Goal: Contribute content: Contribute content

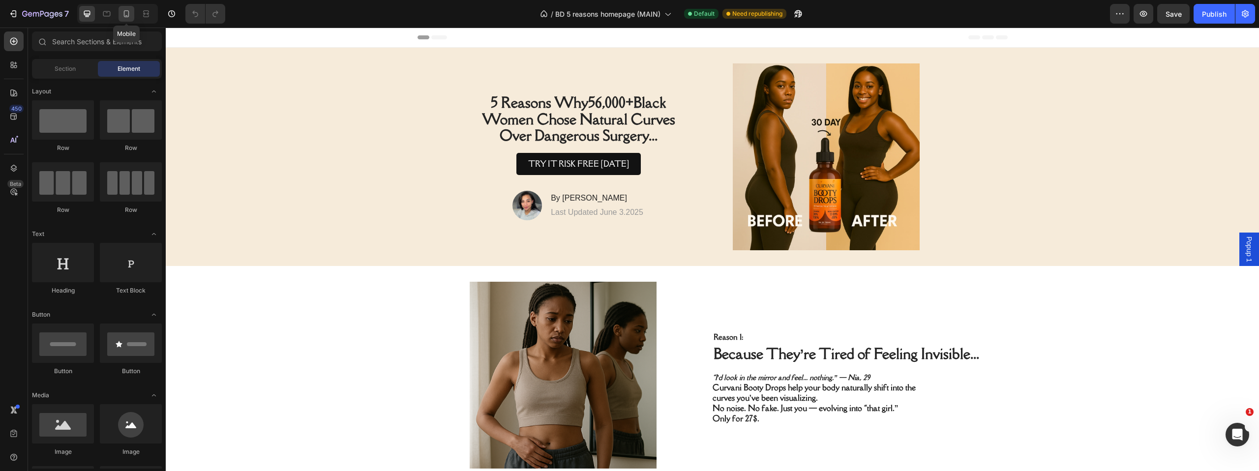
click at [126, 15] on icon at bounding box center [126, 14] width 10 height 10
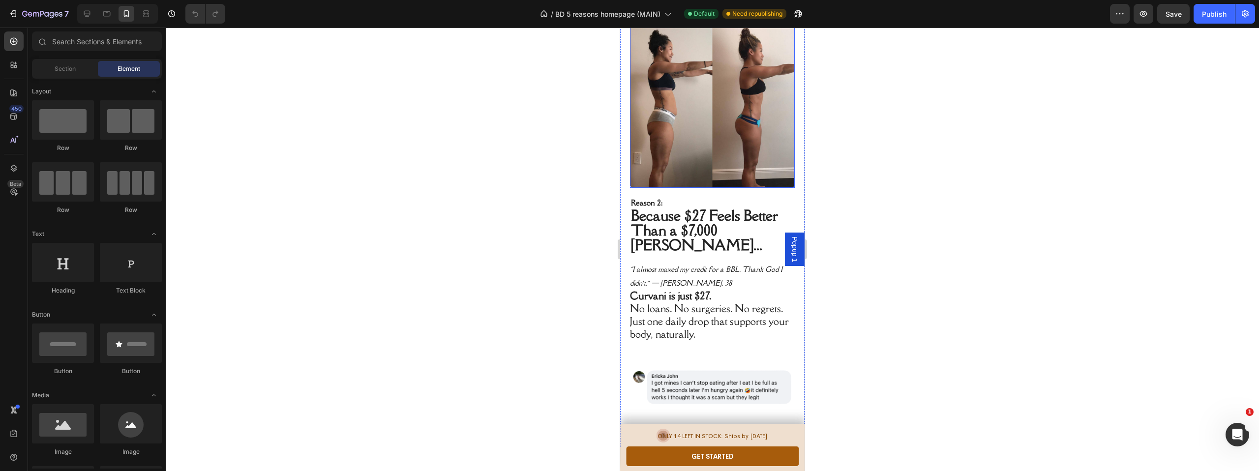
scroll to position [774, 0]
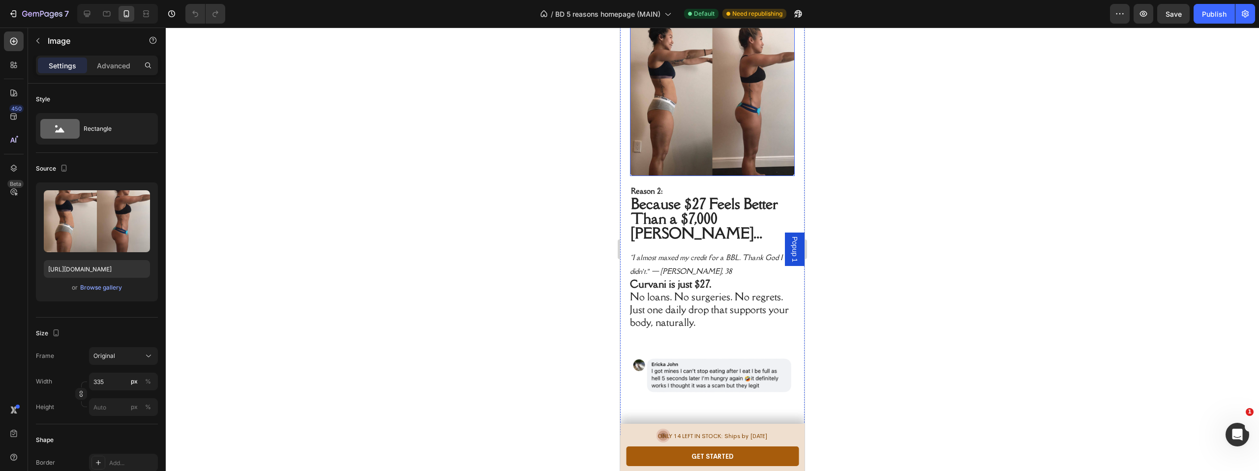
click at [701, 176] on img at bounding box center [712, 93] width 165 height 165
click at [95, 288] on div "Browse gallery" at bounding box center [101, 287] width 42 height 9
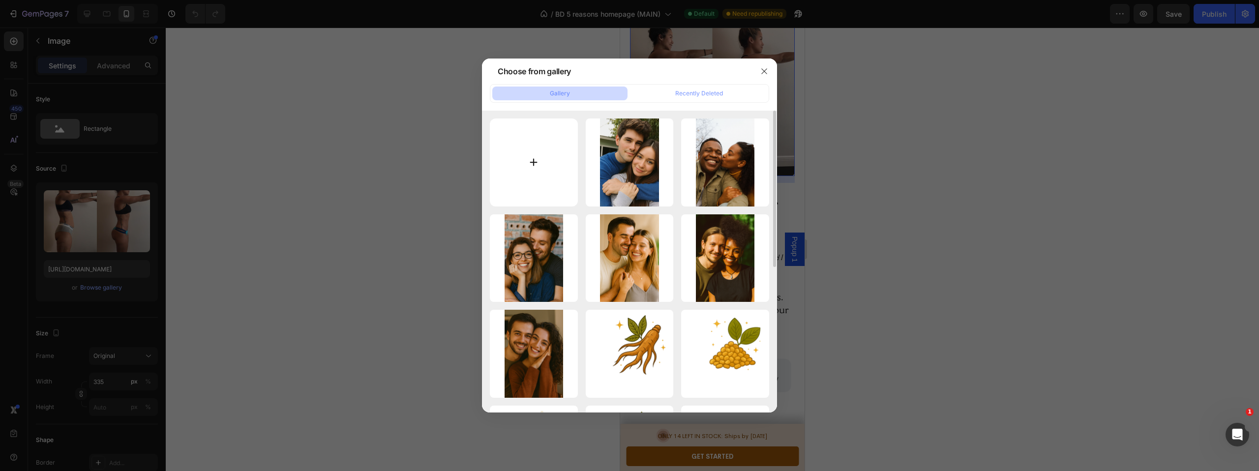
click at [528, 171] on input "file" at bounding box center [534, 162] width 88 height 88
type input "C:\fakepath\ba2.jpg"
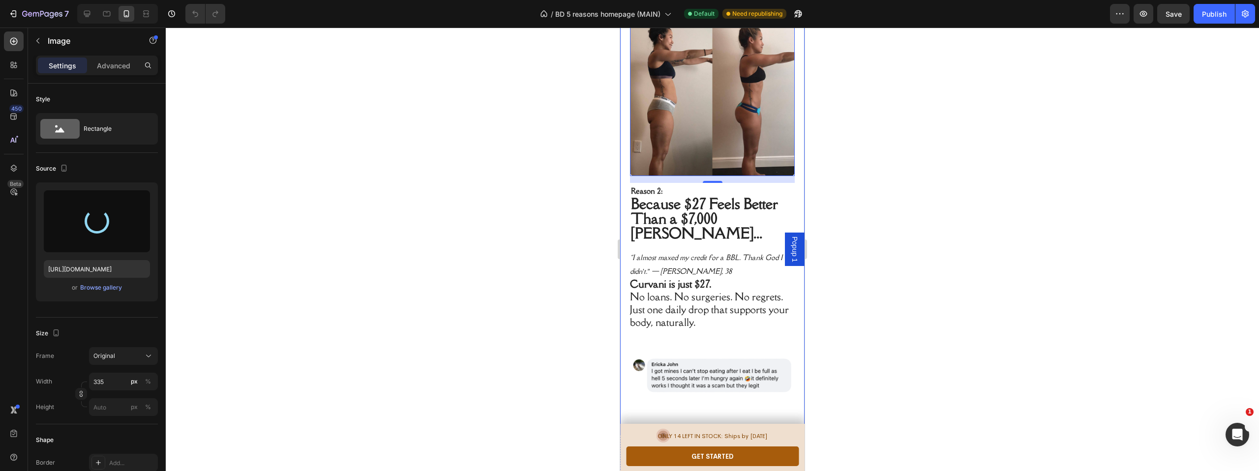
type input "[URL][DOMAIN_NAME]"
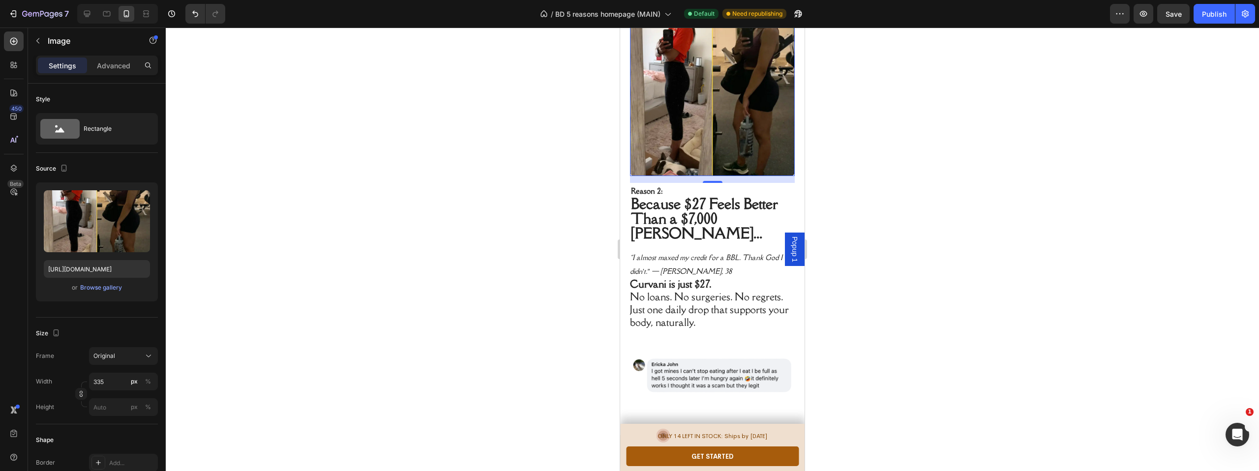
click at [592, 266] on div at bounding box center [712, 249] width 1093 height 443
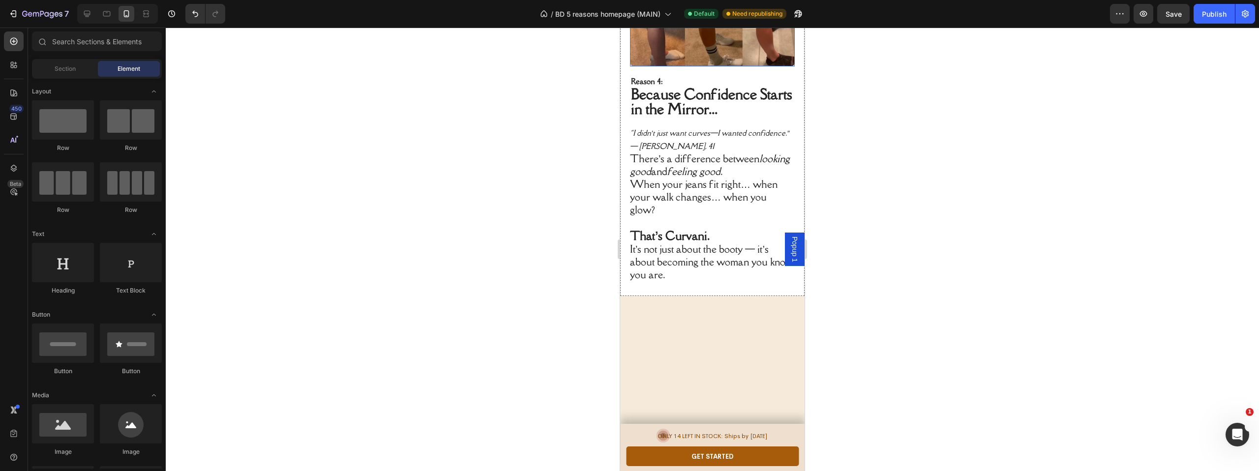
scroll to position [1823, 0]
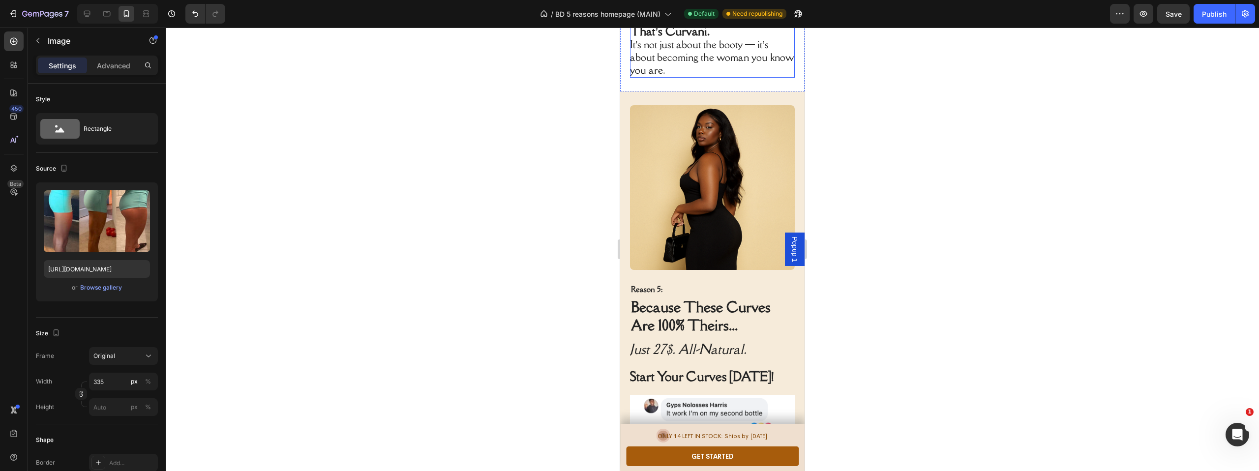
scroll to position [2188, 0]
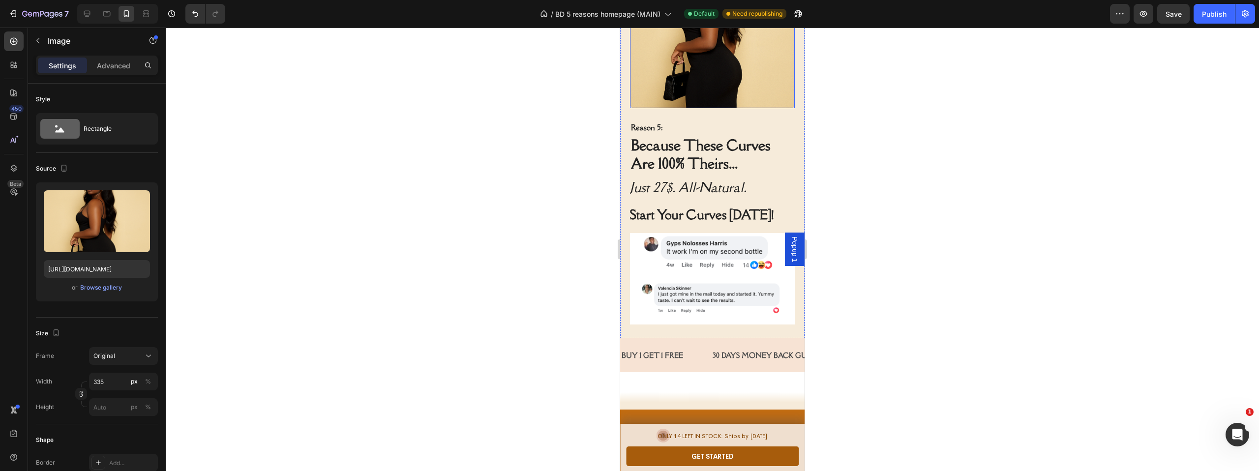
click at [713, 108] on img at bounding box center [712, 25] width 165 height 165
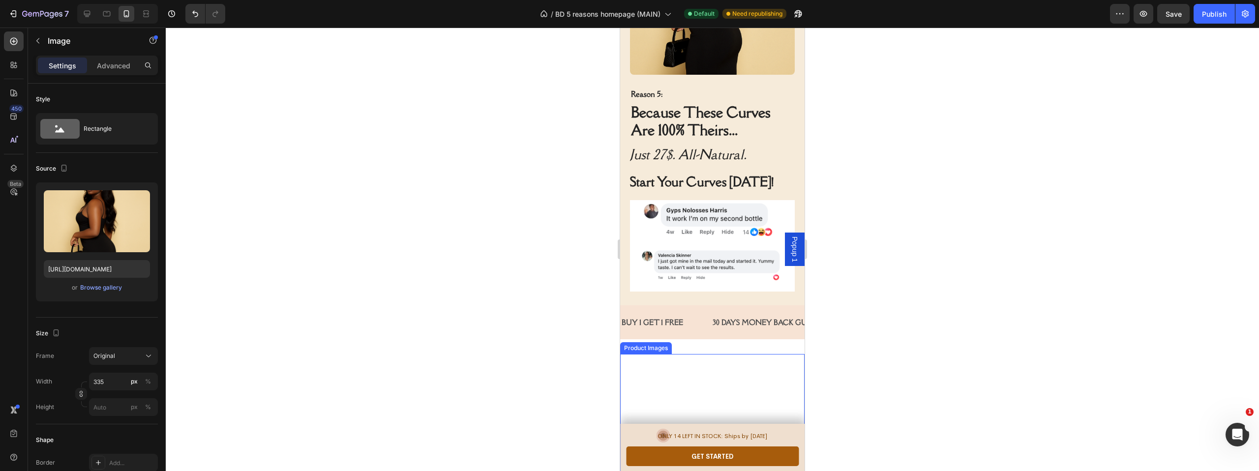
scroll to position [2024, 0]
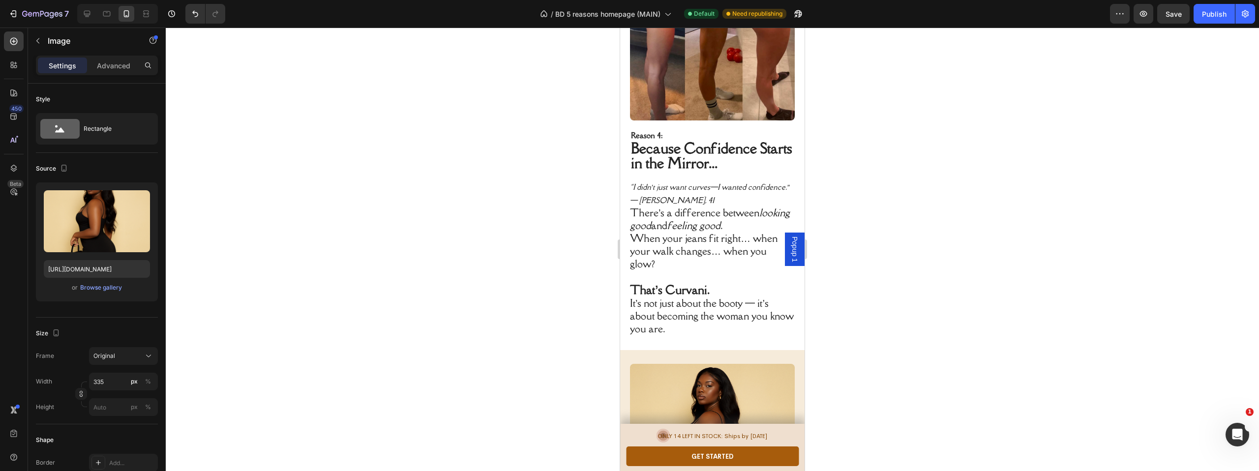
click at [698, 364] on img at bounding box center [712, 446] width 165 height 165
click at [703, 364] on img at bounding box center [712, 446] width 165 height 165
click at [688, 364] on img at bounding box center [712, 446] width 165 height 165
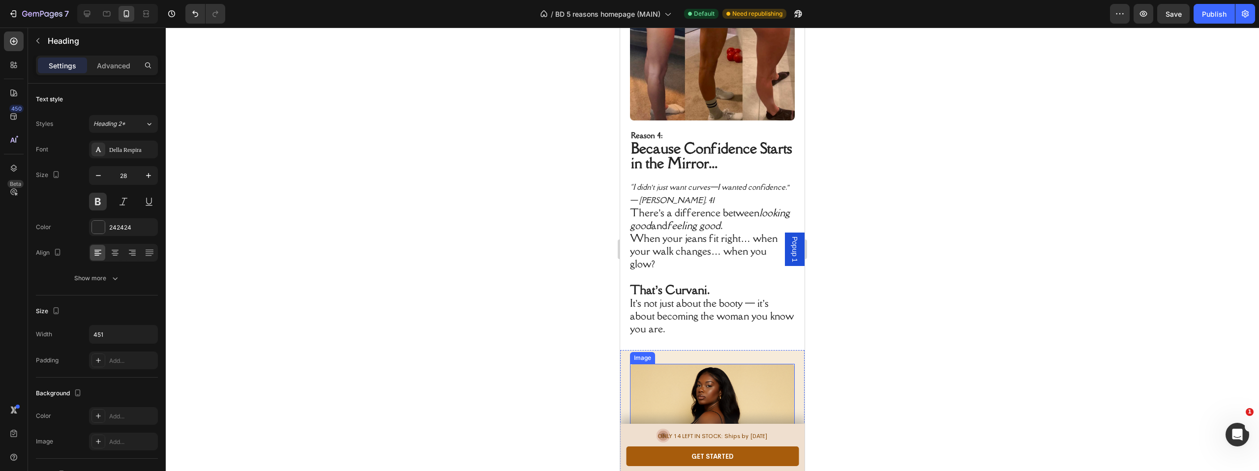
click at [682, 364] on img at bounding box center [712, 446] width 165 height 165
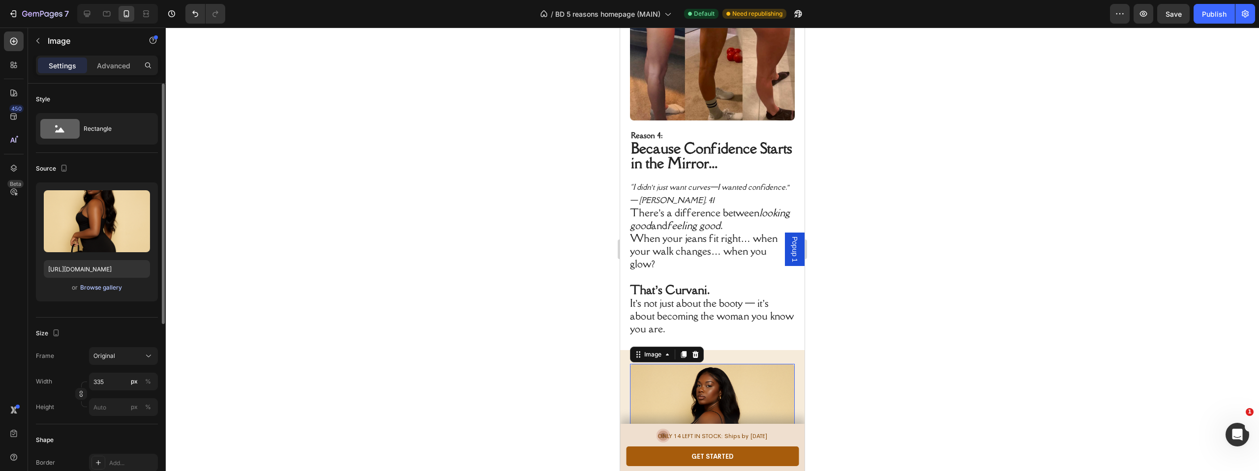
click at [118, 290] on div "Browse gallery" at bounding box center [101, 287] width 42 height 9
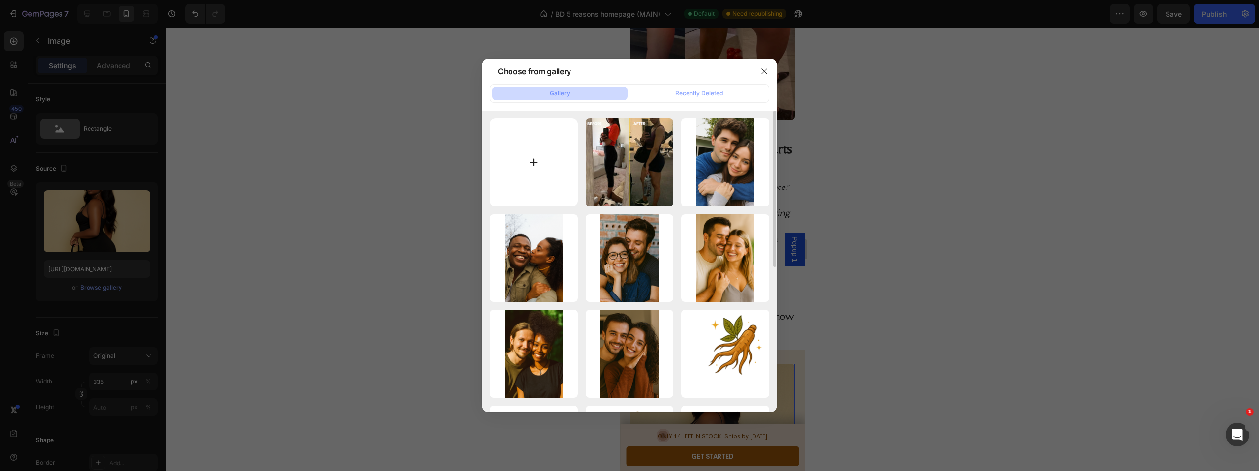
click at [515, 167] on input "file" at bounding box center [534, 162] width 88 height 88
type input "C:\fakepath\ba3.webp"
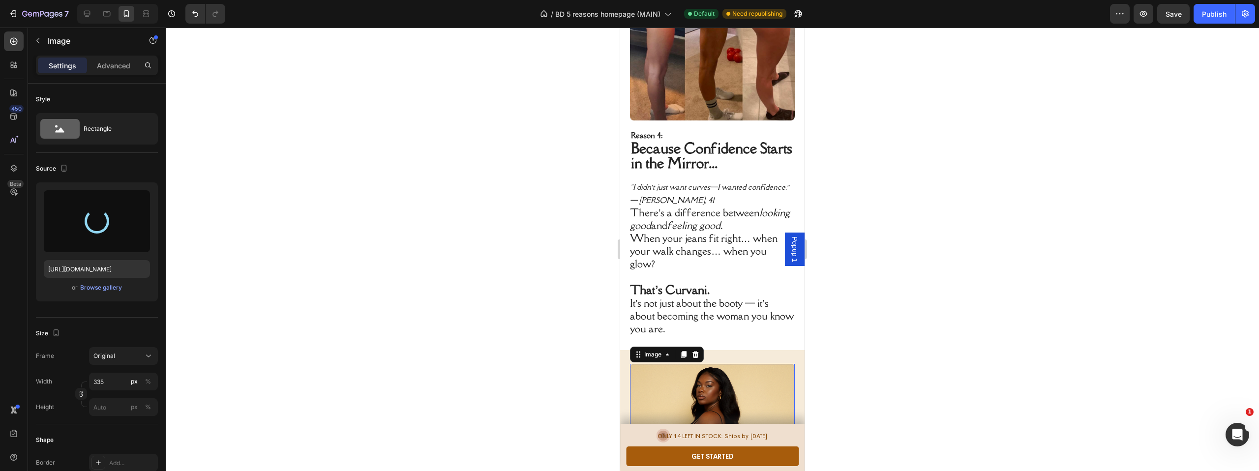
type input "[URL][DOMAIN_NAME]"
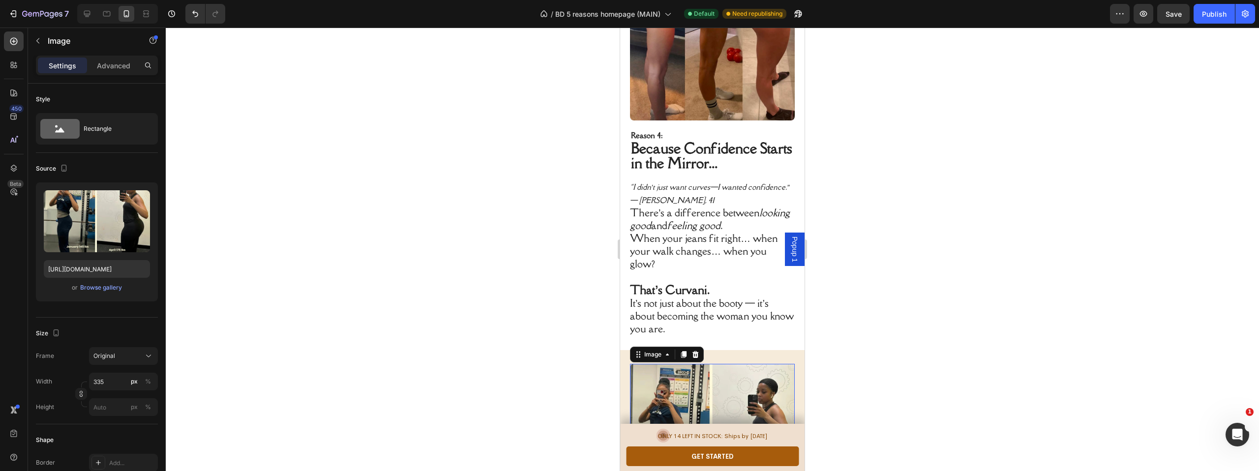
click at [846, 250] on div at bounding box center [712, 249] width 1093 height 443
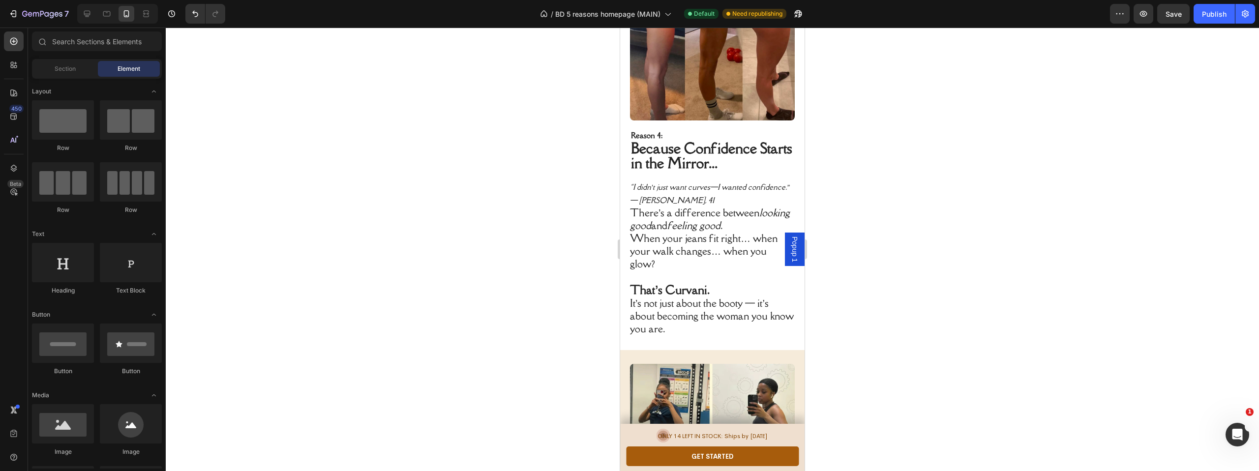
click at [849, 252] on div at bounding box center [712, 249] width 1093 height 443
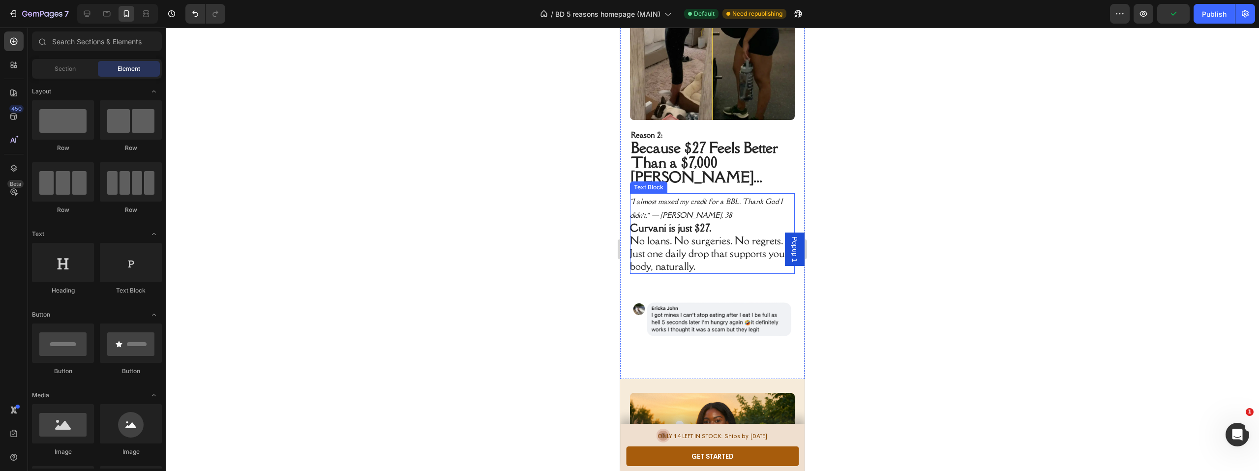
scroll to position [1182, 0]
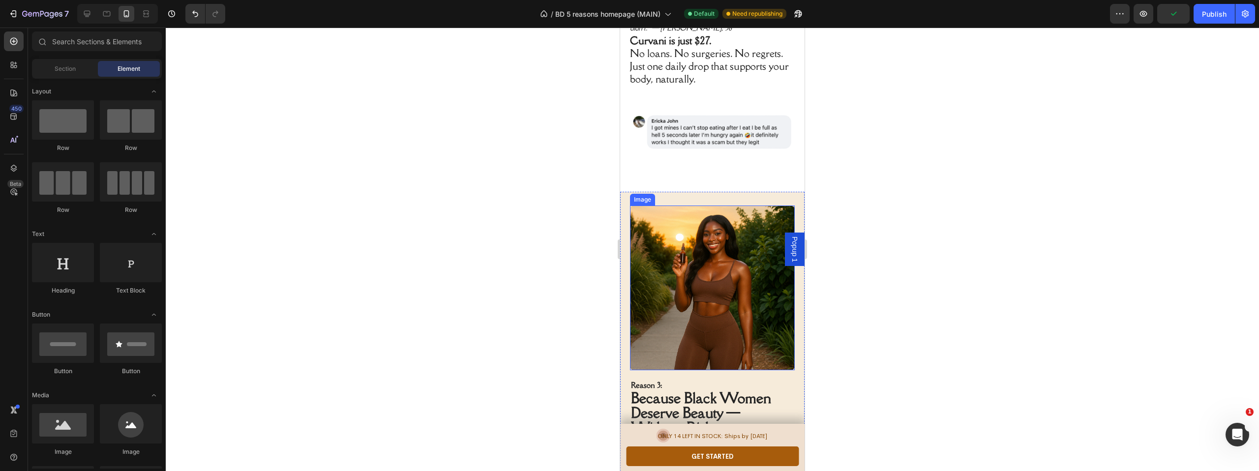
click at [702, 225] on img at bounding box center [712, 287] width 165 height 165
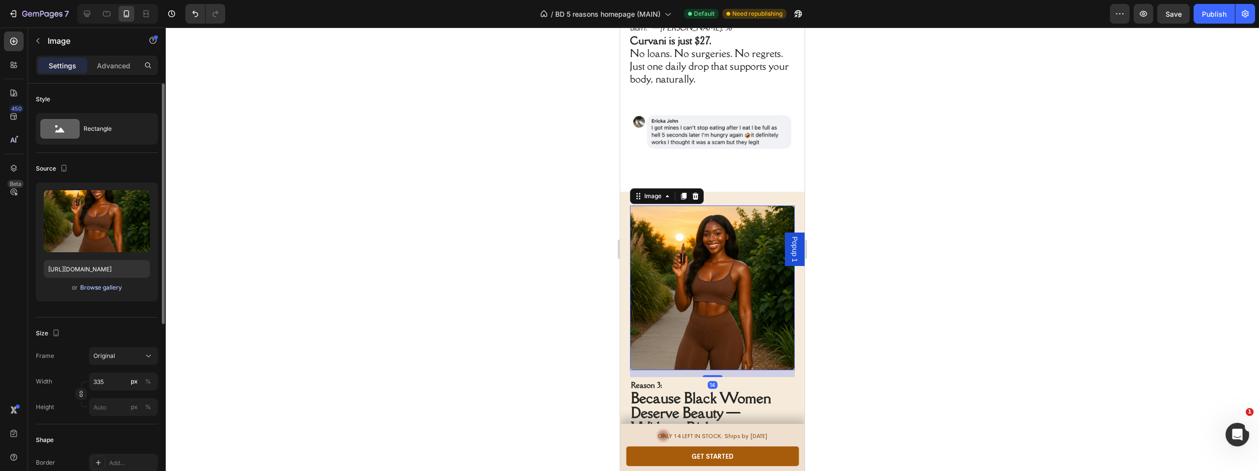
click at [110, 289] on div "Browse gallery" at bounding box center [101, 287] width 42 height 9
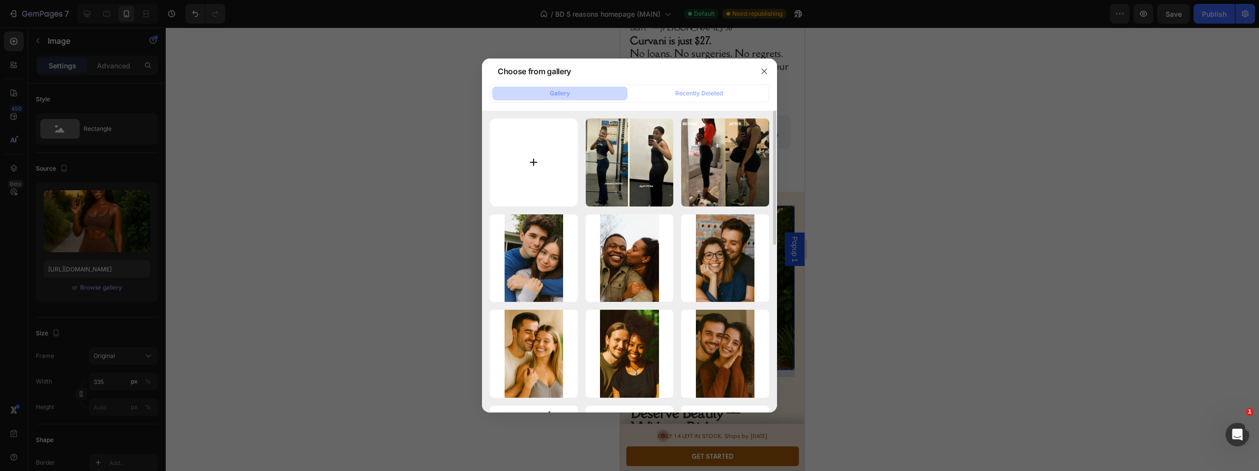
click at [524, 151] on input "file" at bounding box center [534, 162] width 88 height 88
type input "C:\fakepath\ba1.jpg"
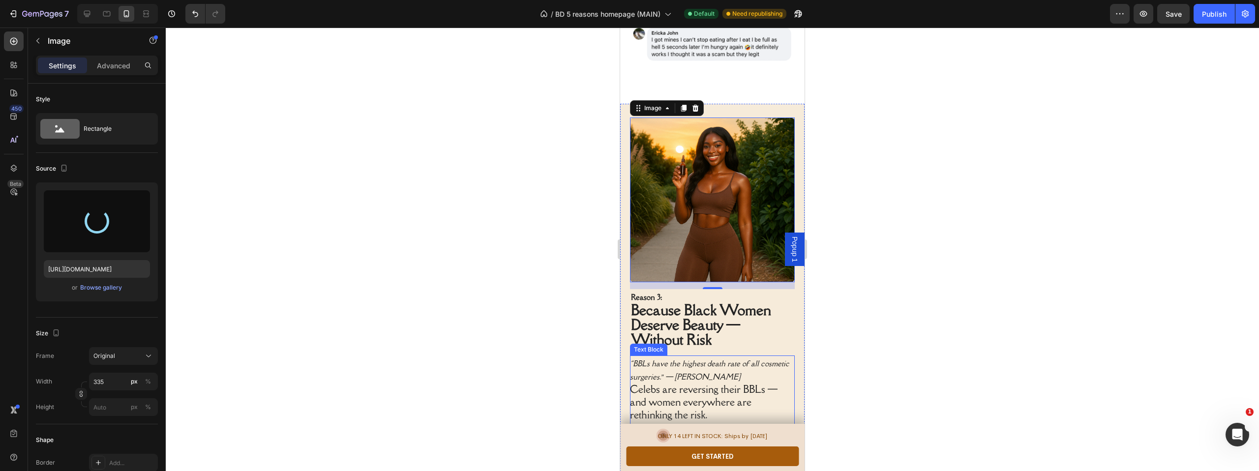
scroll to position [1155, 0]
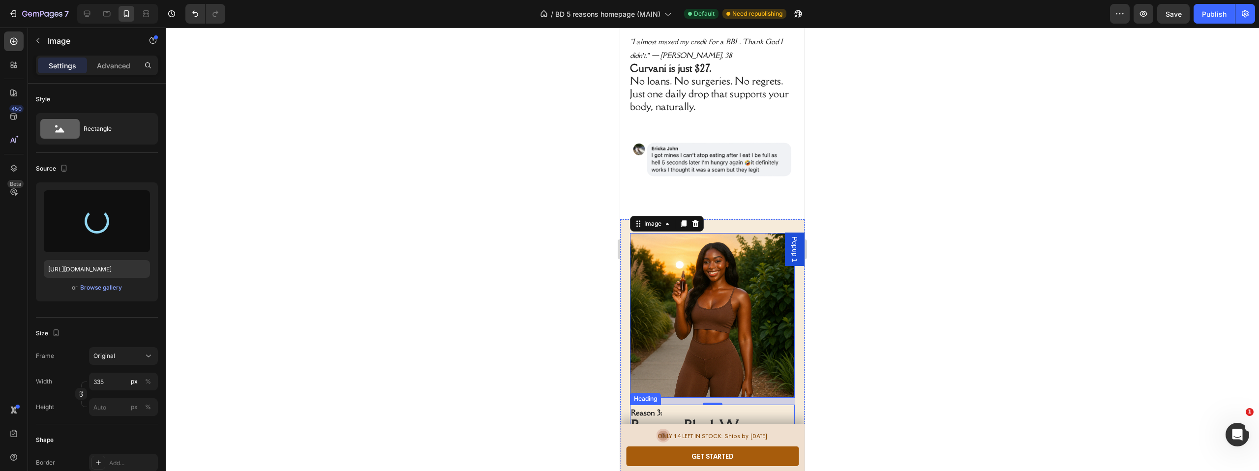
type input "[URL][DOMAIN_NAME]"
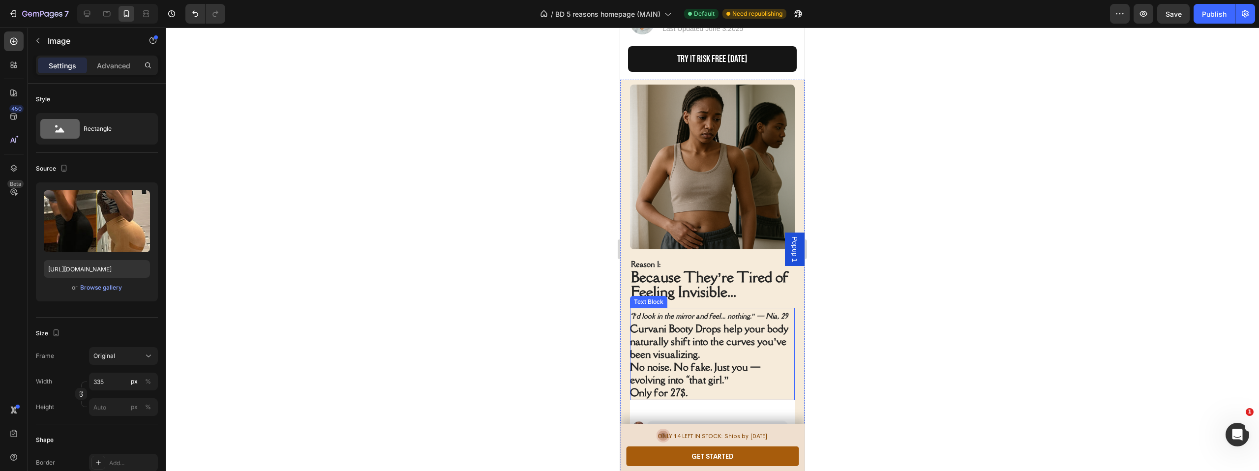
scroll to position [202, 0]
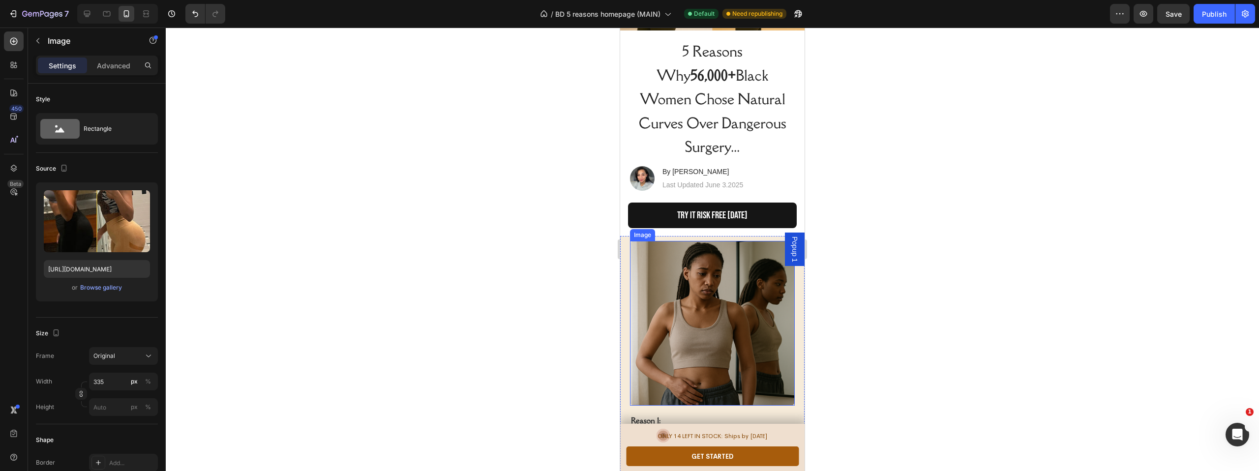
click at [718, 261] on img at bounding box center [712, 323] width 165 height 165
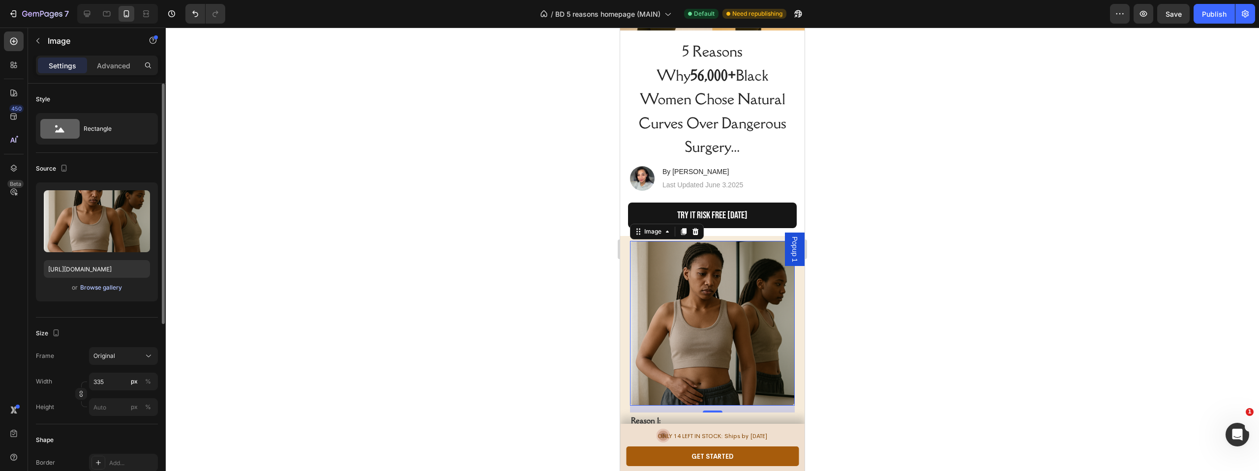
click at [110, 286] on div "Browse gallery" at bounding box center [101, 287] width 42 height 9
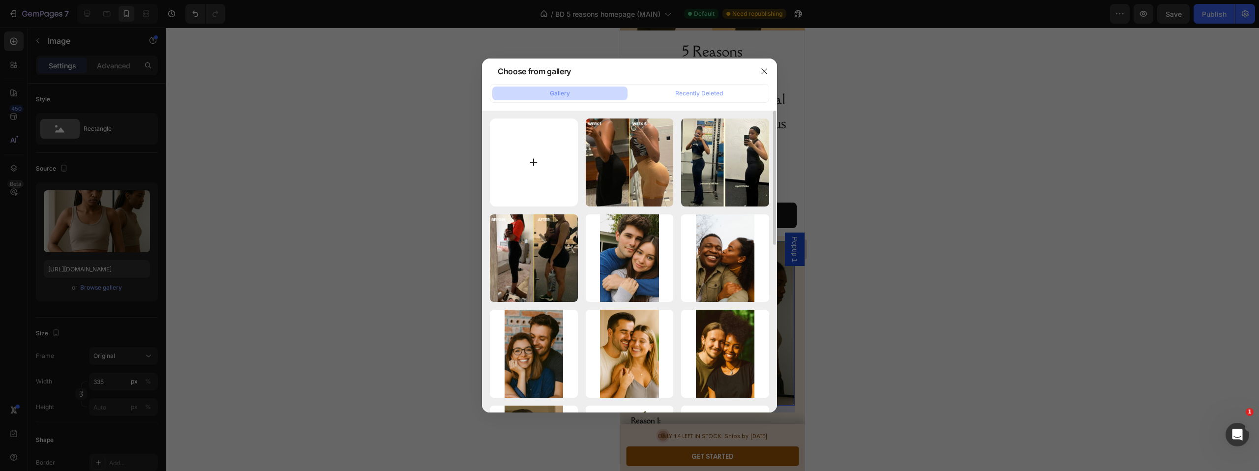
click at [544, 149] on input "file" at bounding box center [534, 162] width 88 height 88
type input "C:\fakepath\ba4.webp"
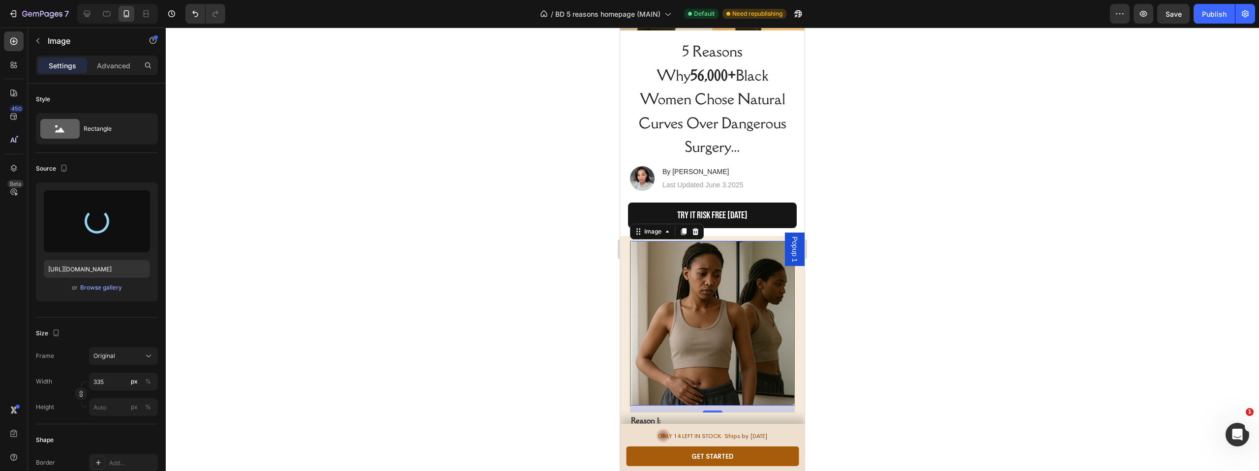
type input "[URL][DOMAIN_NAME]"
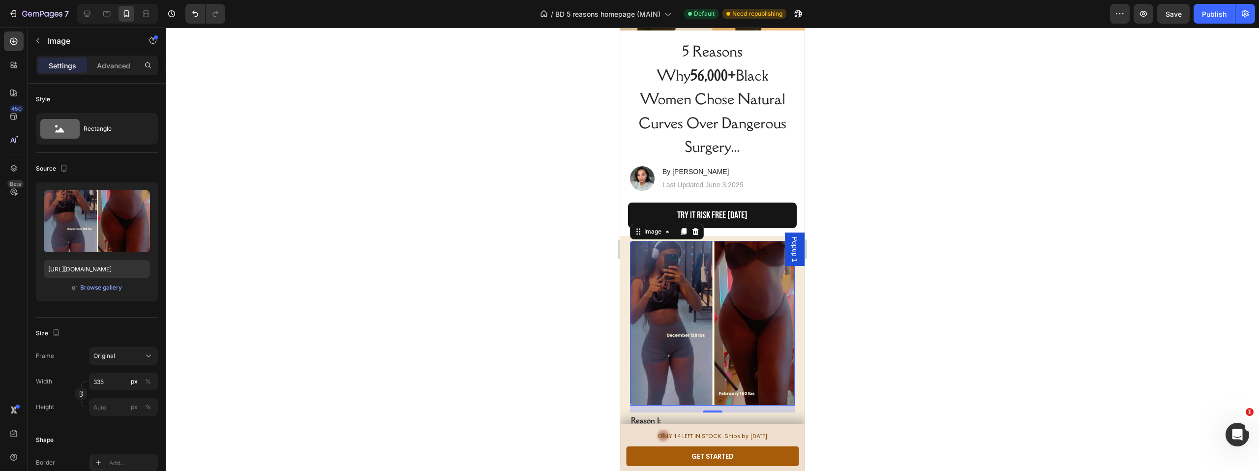
click at [499, 328] on div at bounding box center [712, 249] width 1093 height 443
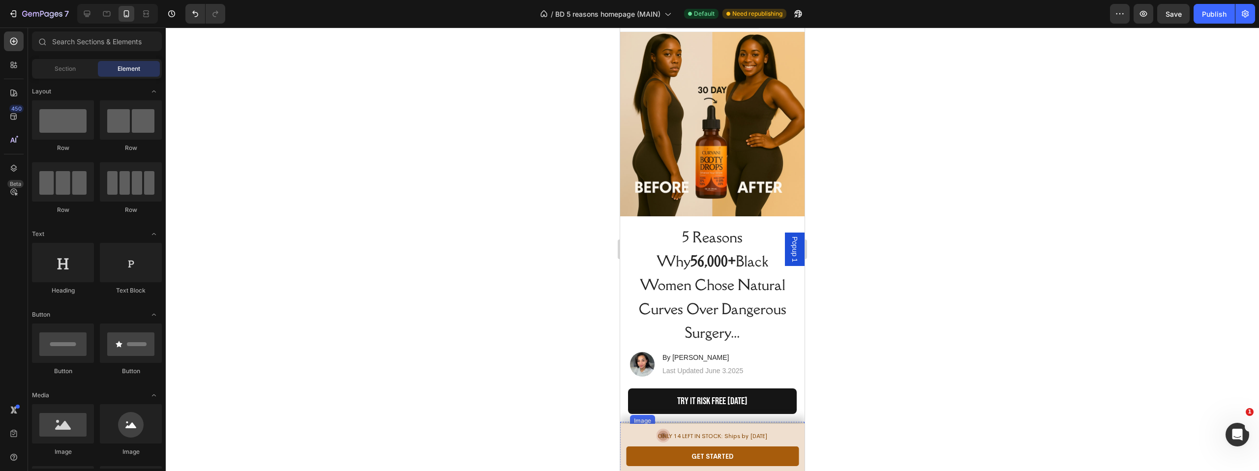
scroll to position [0, 0]
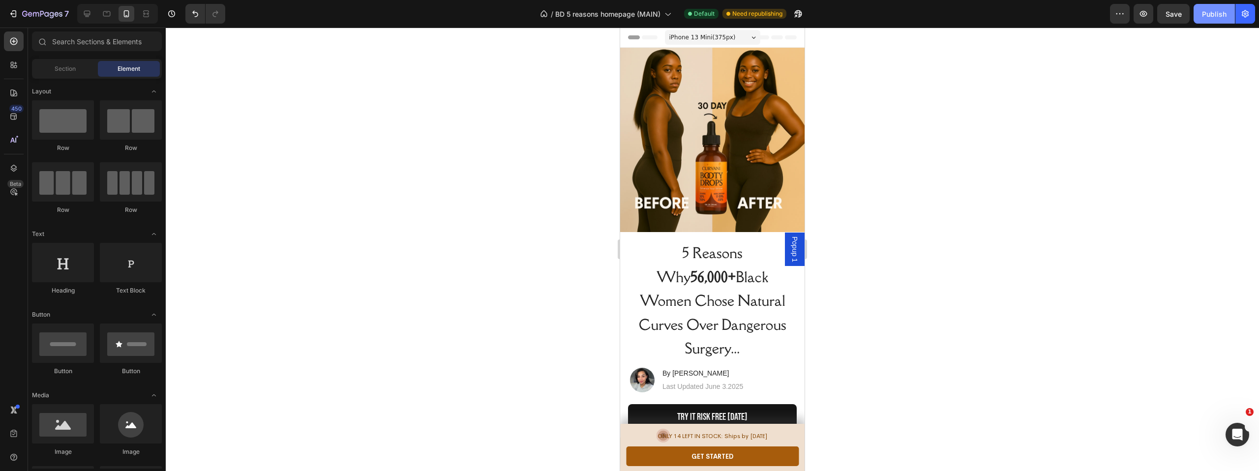
click at [1216, 14] on div "Publish" at bounding box center [1214, 14] width 25 height 10
click at [609, 14] on span "BD 5 reasons homepage (MAIN)" at bounding box center [607, 14] width 105 height 10
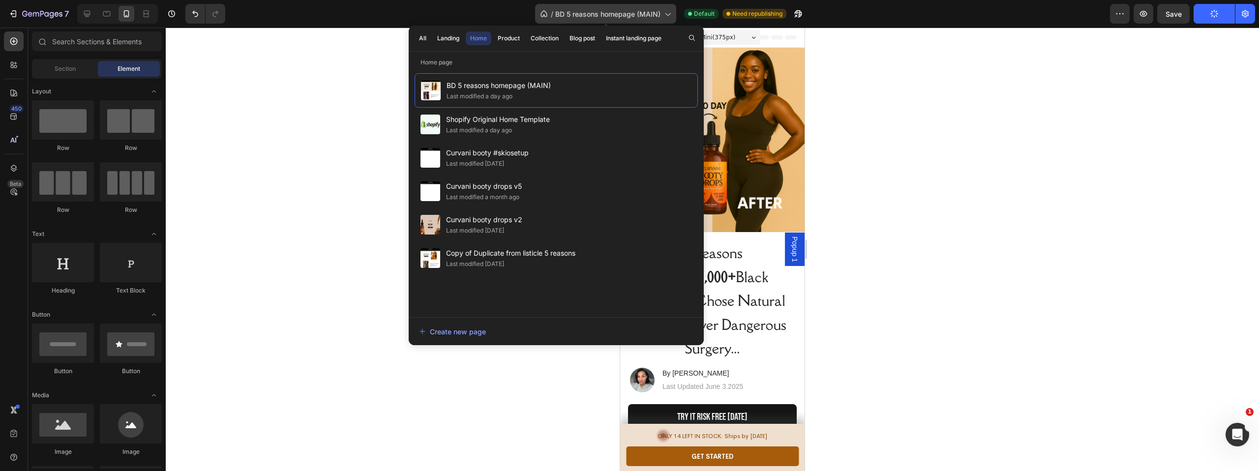
click at [610, 14] on span "BD 5 reasons homepage (MAIN)" at bounding box center [607, 14] width 105 height 10
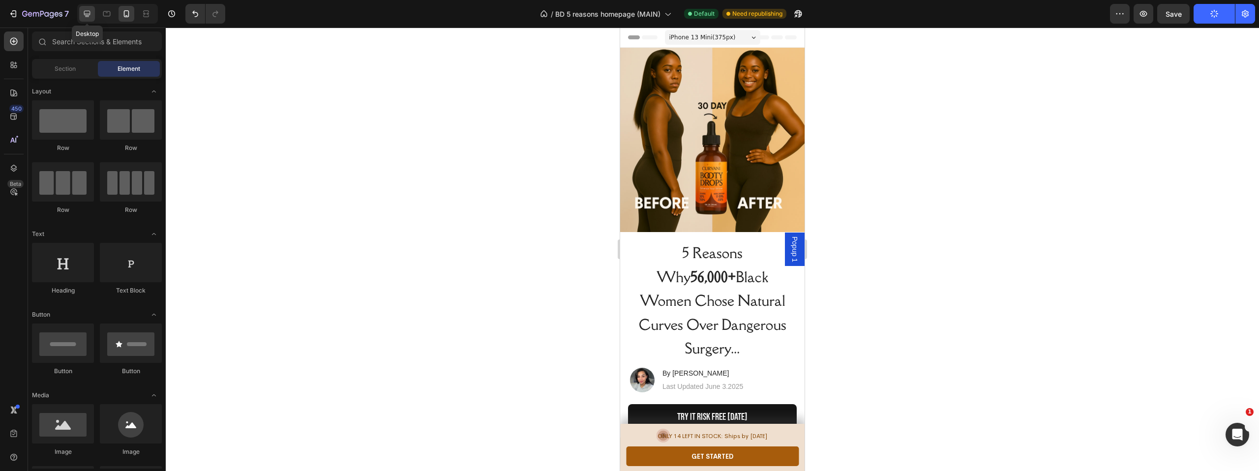
click at [83, 15] on icon at bounding box center [87, 14] width 10 height 10
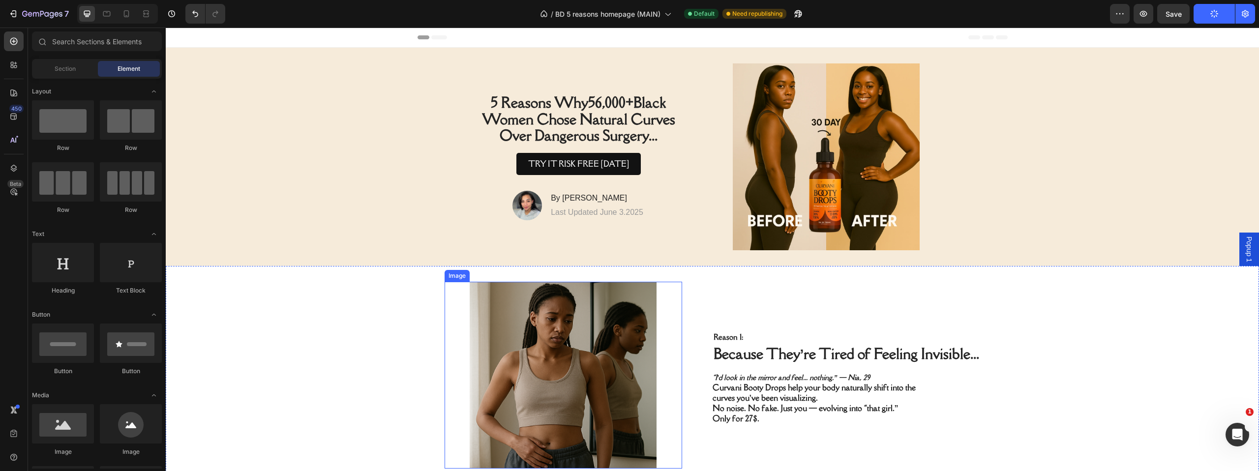
click at [568, 380] on img at bounding box center [562, 375] width 237 height 187
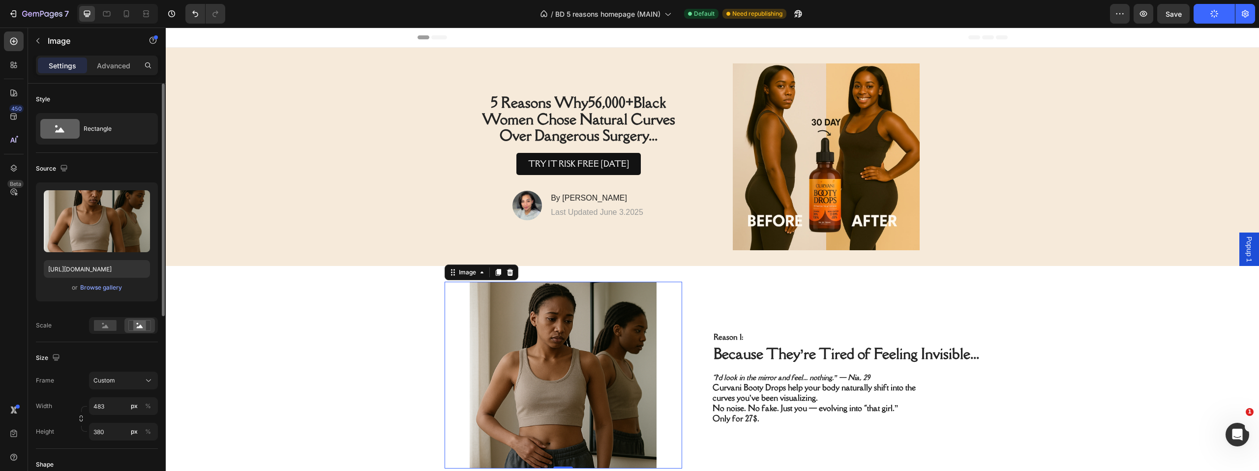
click at [110, 293] on div "Upload Image [URL][DOMAIN_NAME] or Browse gallery" at bounding box center [97, 241] width 122 height 119
click at [104, 289] on div "Browse gallery" at bounding box center [101, 287] width 42 height 9
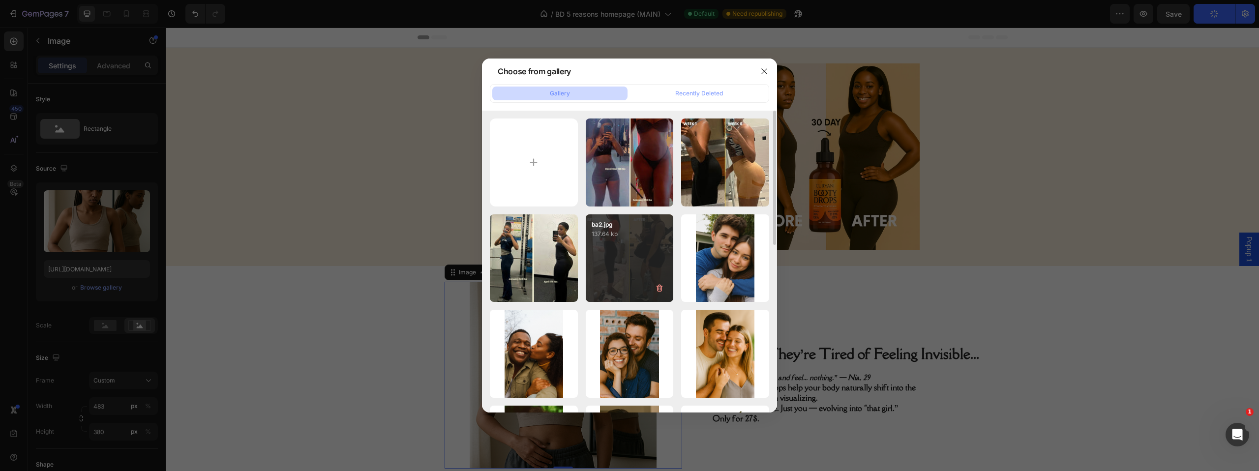
drag, startPoint x: 634, startPoint y: 159, endPoint x: 642, endPoint y: 229, distance: 70.3
click at [0, 0] on div "ba4.webp 45.46 kb" at bounding box center [0, 0] width 0 height 0
type input "[URL][DOMAIN_NAME]"
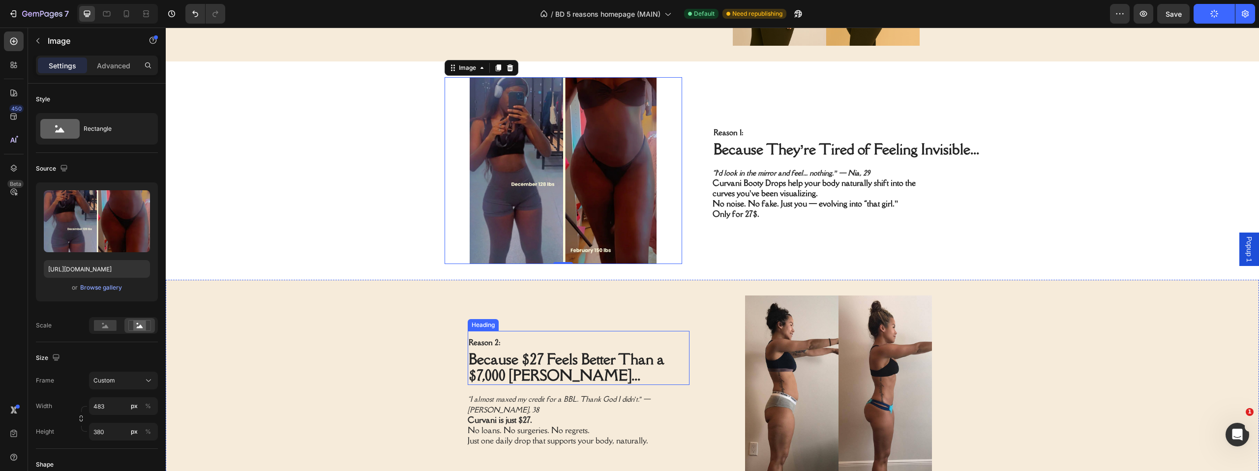
scroll to position [411, 0]
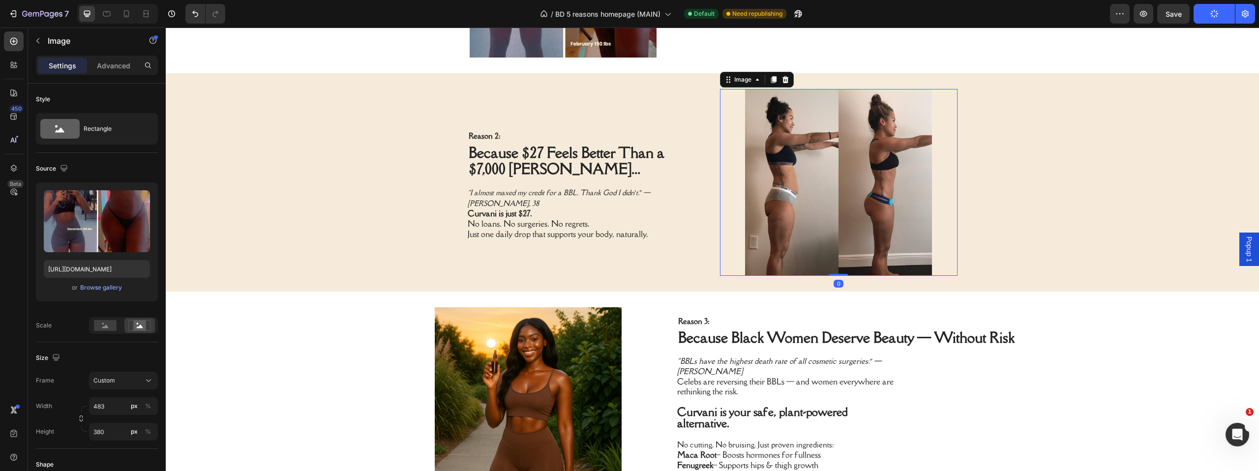
click at [813, 219] on img at bounding box center [838, 182] width 237 height 187
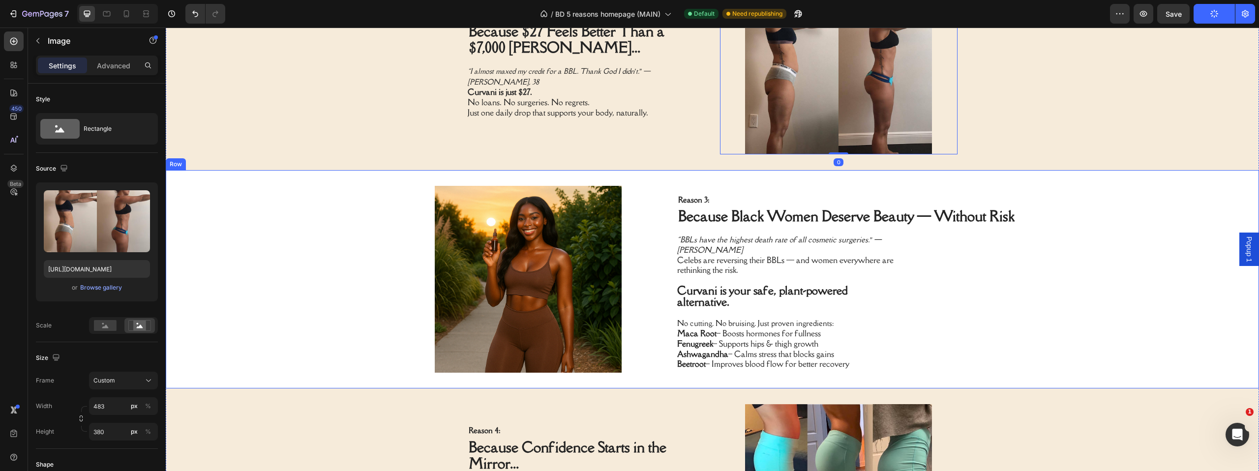
scroll to position [610, 0]
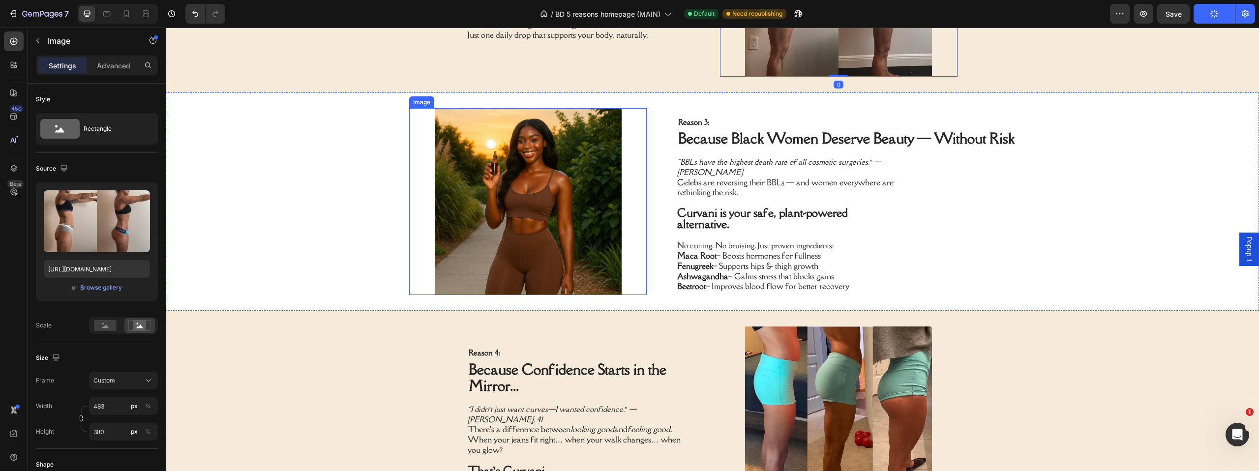
click at [530, 232] on img at bounding box center [527, 201] width 237 height 187
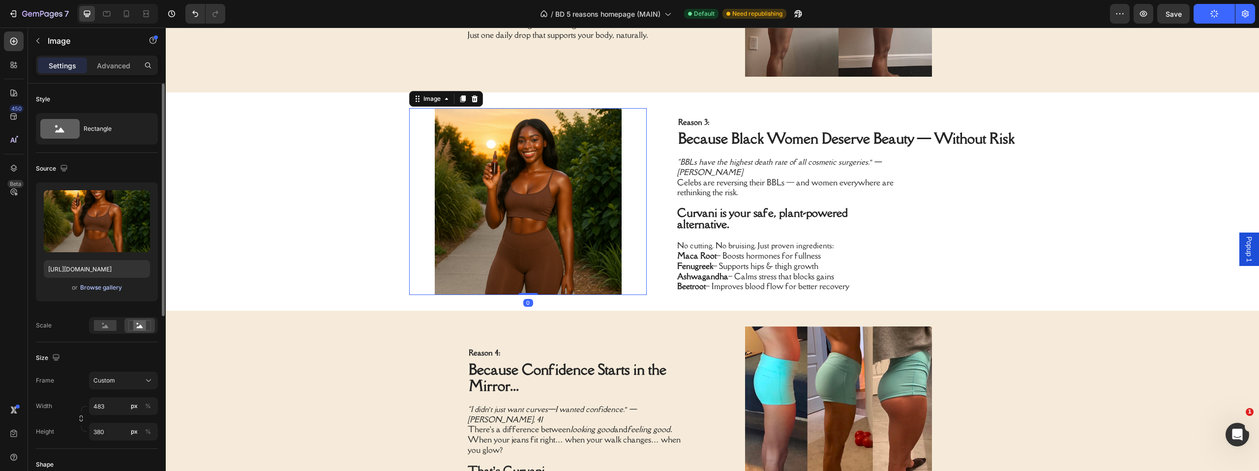
click at [116, 287] on div "Browse gallery" at bounding box center [101, 287] width 42 height 9
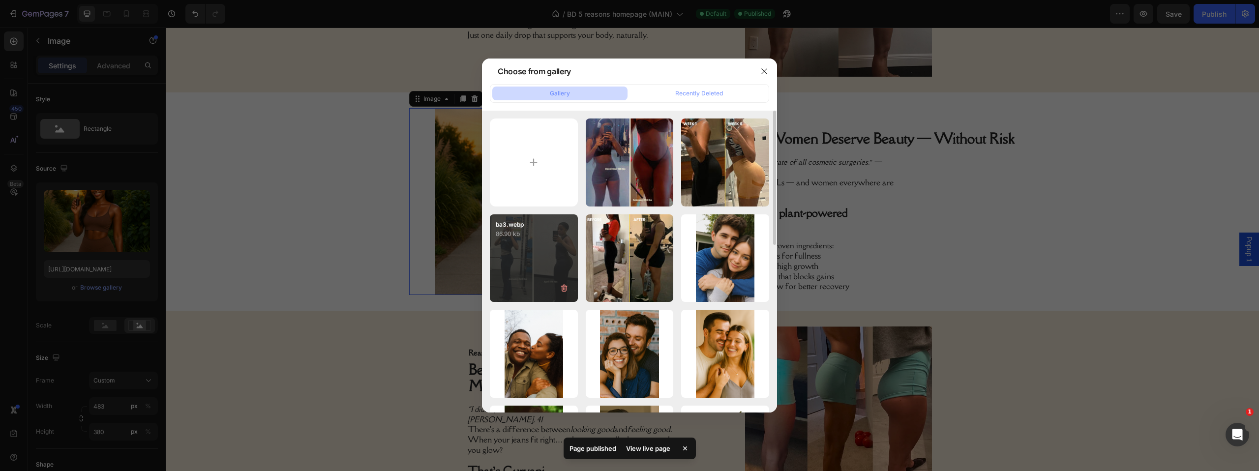
click at [544, 254] on div "ba3.webp 86.90 kb" at bounding box center [534, 258] width 88 height 88
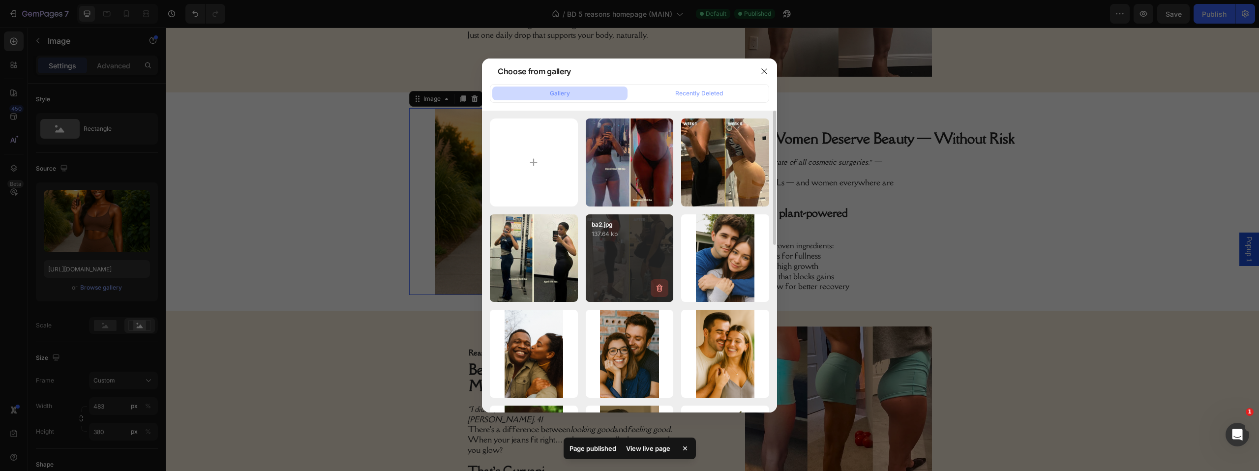
type input "[URL][DOMAIN_NAME]"
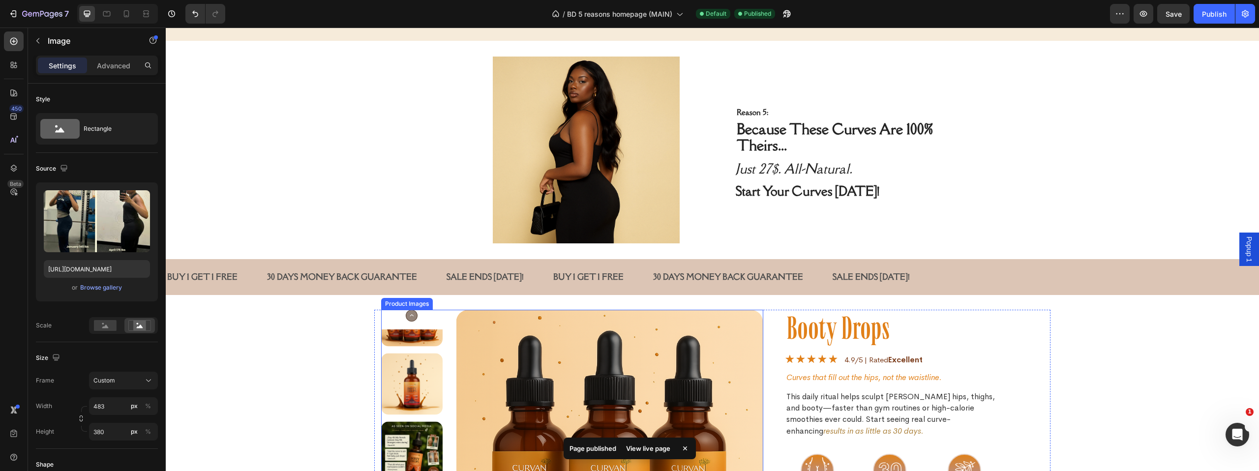
scroll to position [1138, 0]
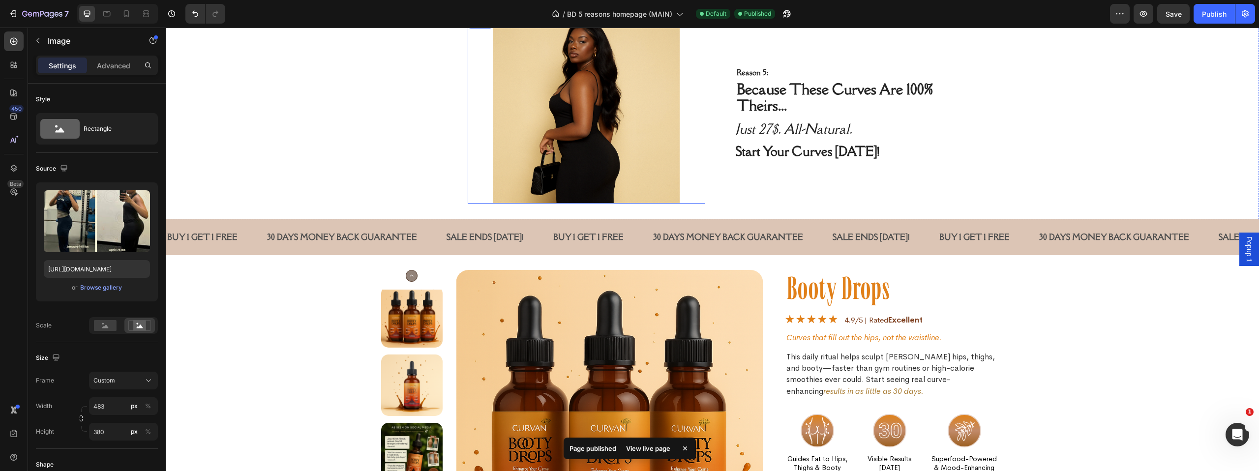
click at [577, 123] on img at bounding box center [586, 110] width 237 height 187
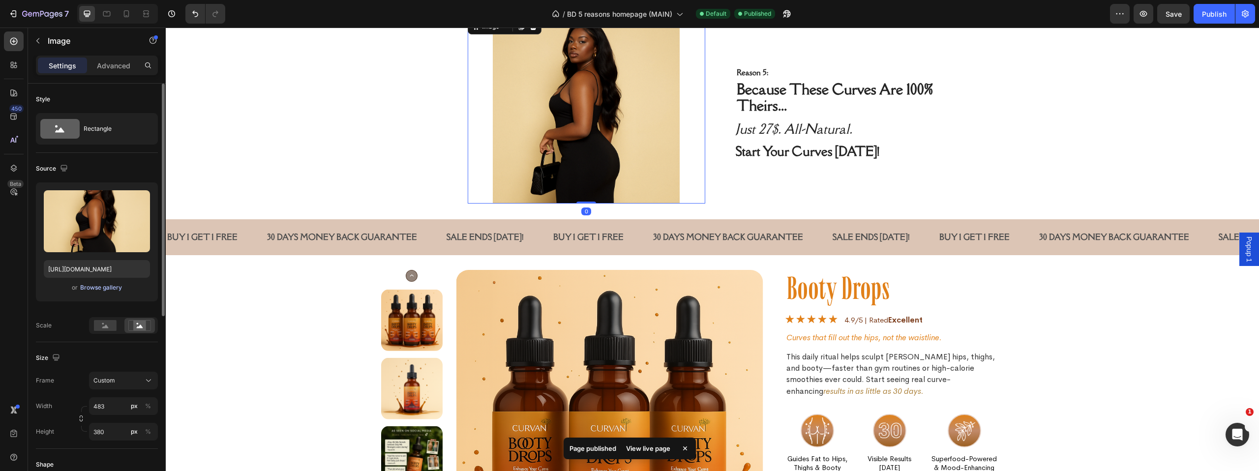
click at [105, 290] on div "Browse gallery" at bounding box center [101, 287] width 42 height 9
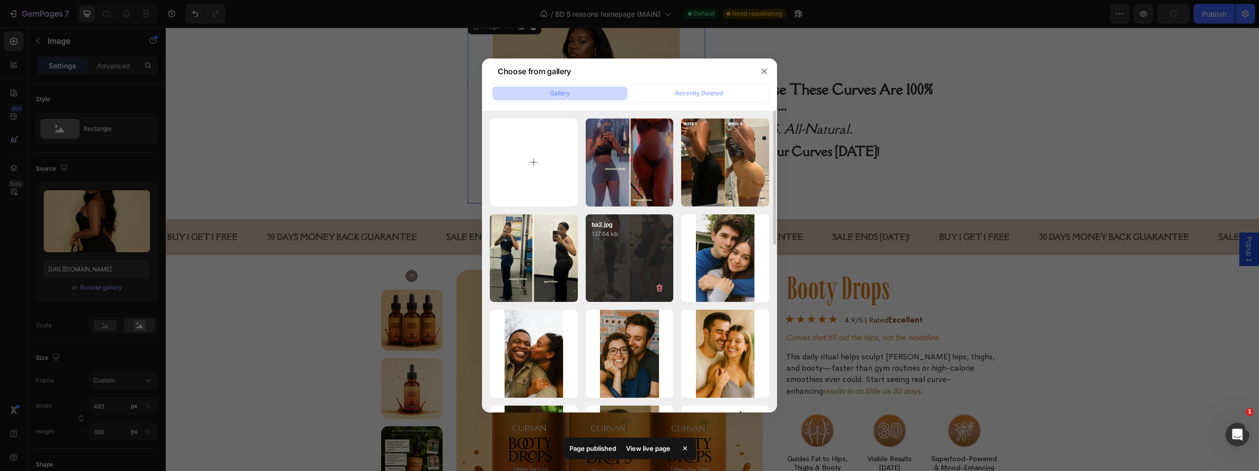
click at [651, 246] on div "ba2.jpg 137.64 kb" at bounding box center [630, 258] width 88 height 88
type input "[URL][DOMAIN_NAME]"
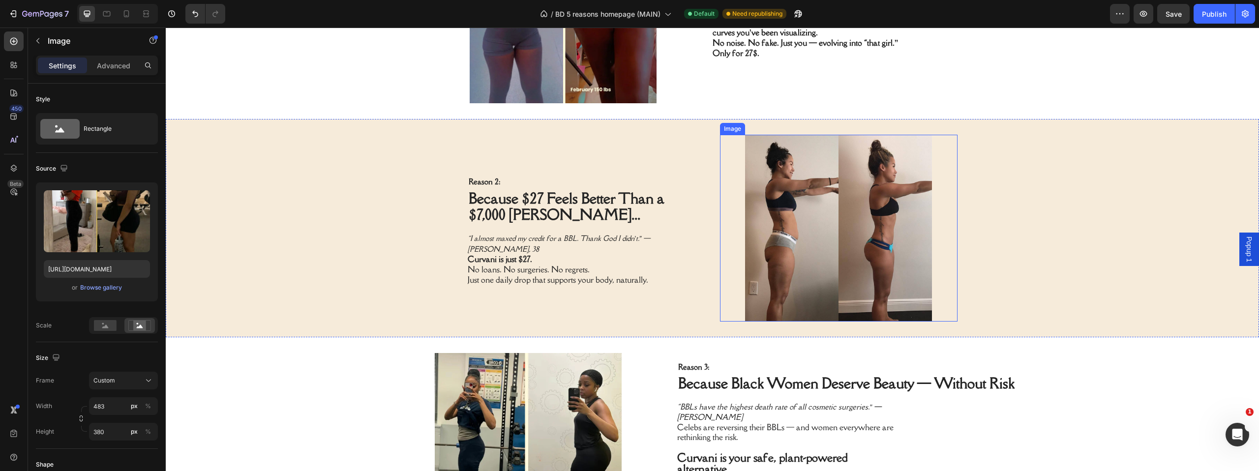
scroll to position [363, 0]
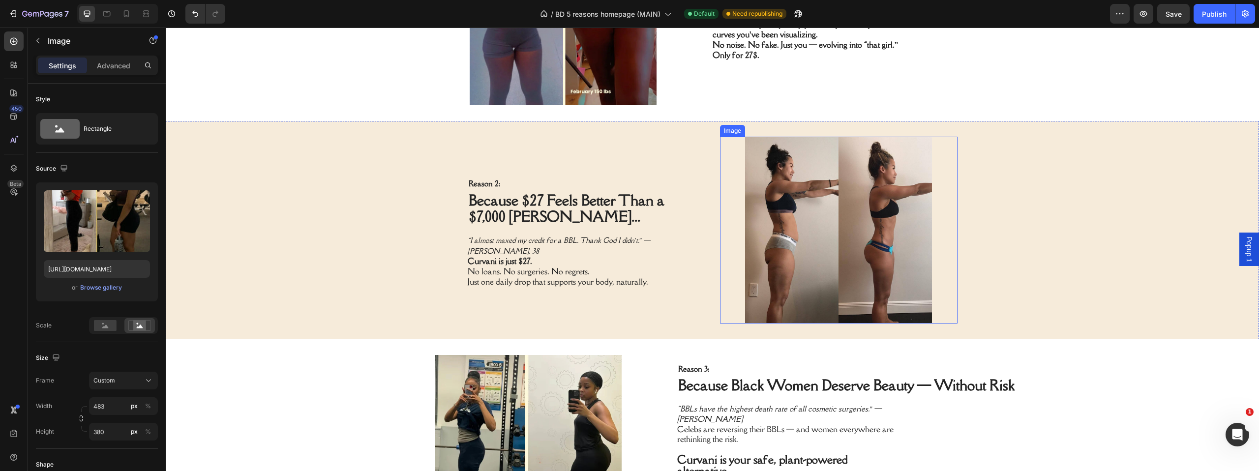
click at [809, 228] on img at bounding box center [838, 230] width 237 height 187
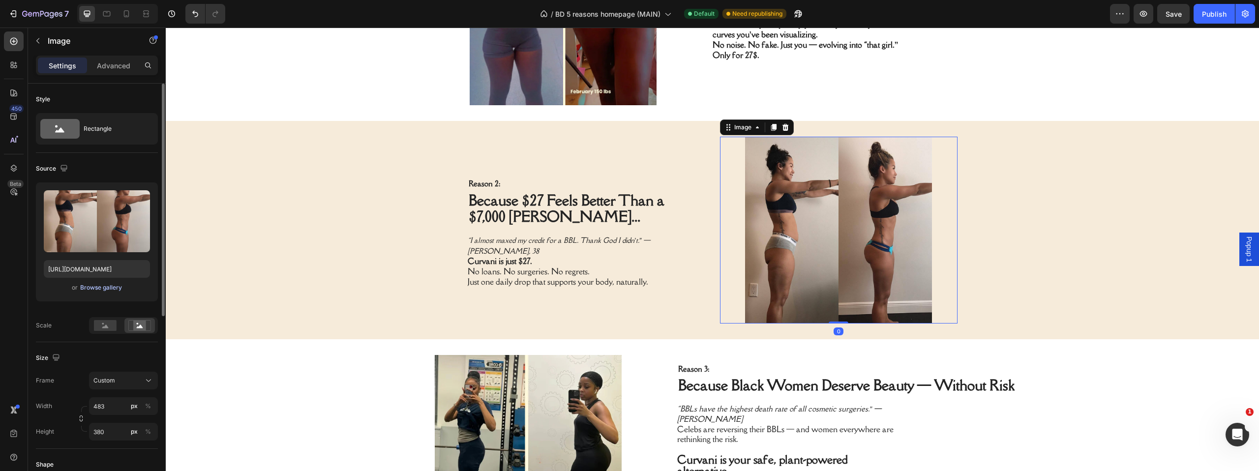
click at [107, 286] on div "Browse gallery" at bounding box center [101, 287] width 42 height 9
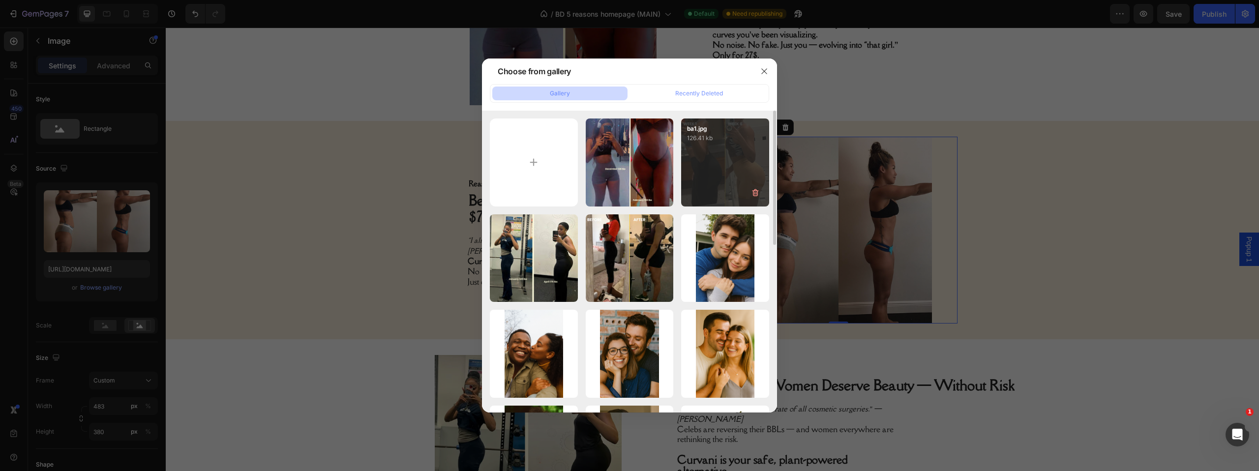
click at [708, 187] on div "ba1.jpg 126.41 kb" at bounding box center [725, 162] width 88 height 88
type input "[URL][DOMAIN_NAME]"
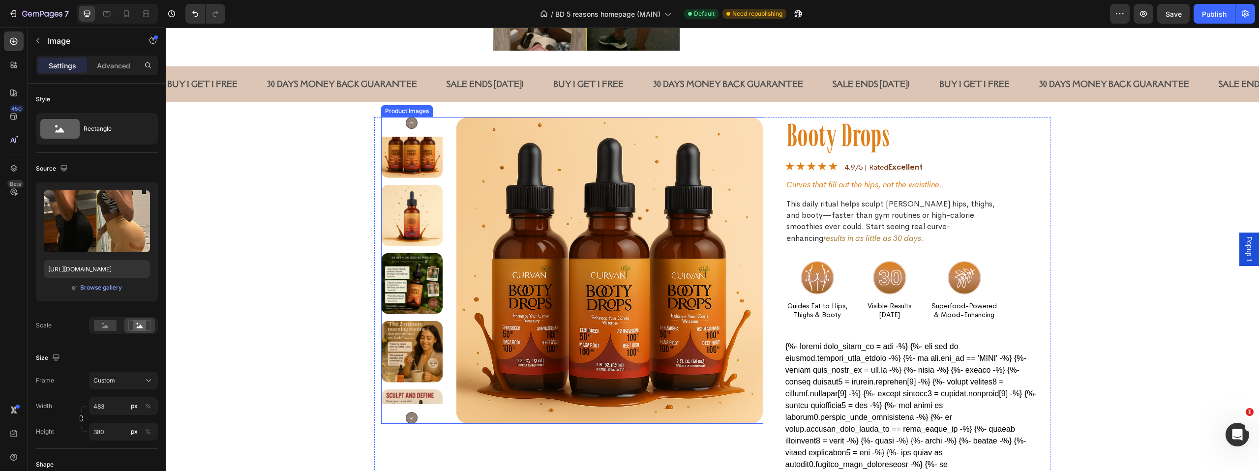
scroll to position [1297, 0]
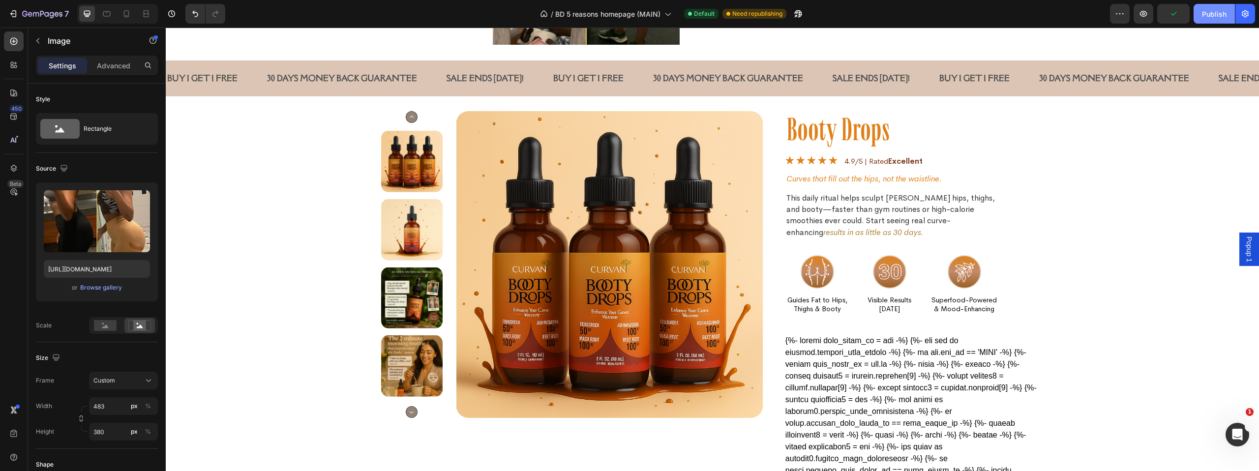
click at [1215, 16] on div "Publish" at bounding box center [1214, 14] width 25 height 10
click at [20, 11] on div "7" at bounding box center [38, 14] width 60 height 12
